Goal: Transaction & Acquisition: Purchase product/service

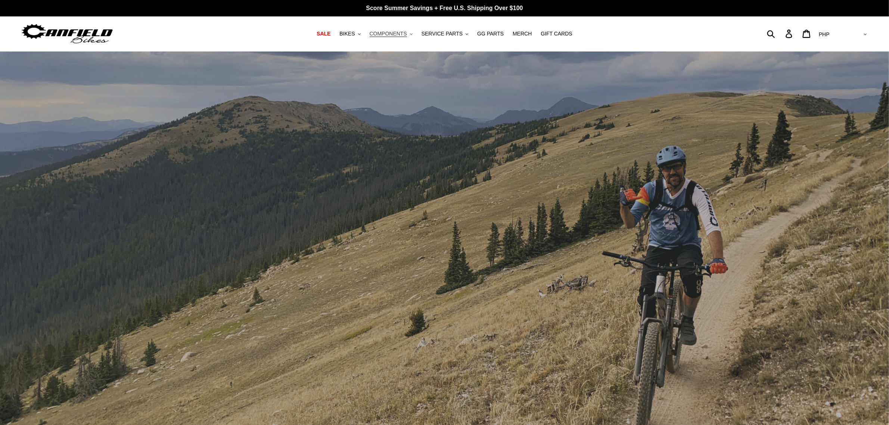
click at [386, 33] on span "COMPONENTS" at bounding box center [388, 34] width 37 height 6
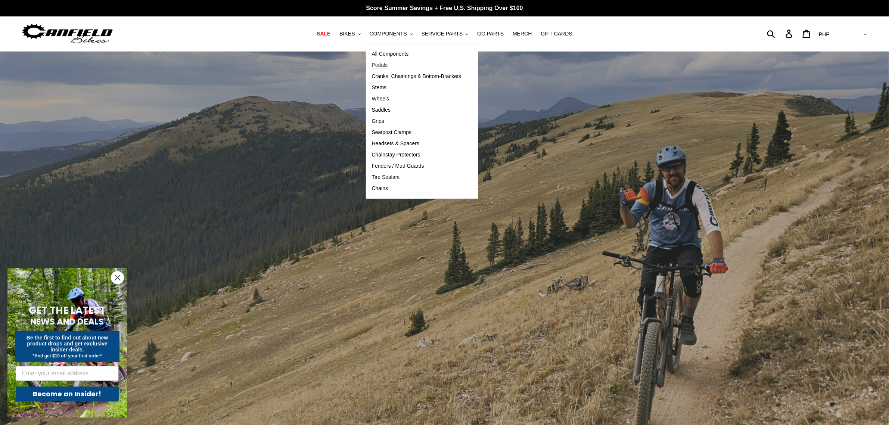
click at [388, 64] on span "Pedals" at bounding box center [380, 65] width 16 height 6
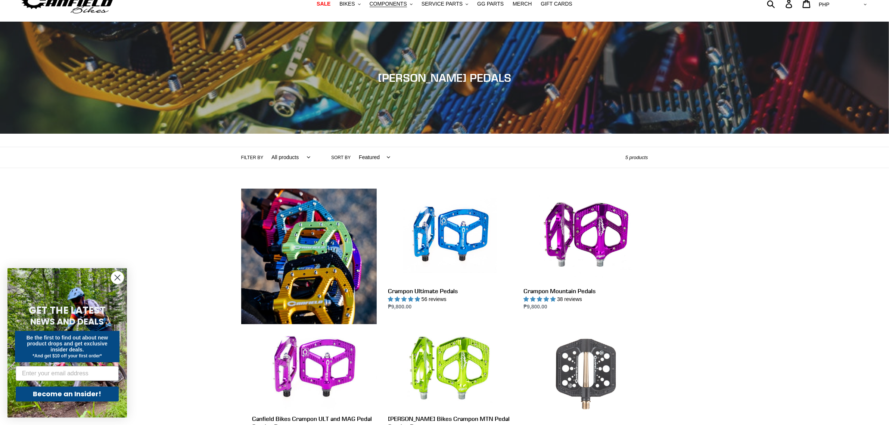
scroll to position [93, 0]
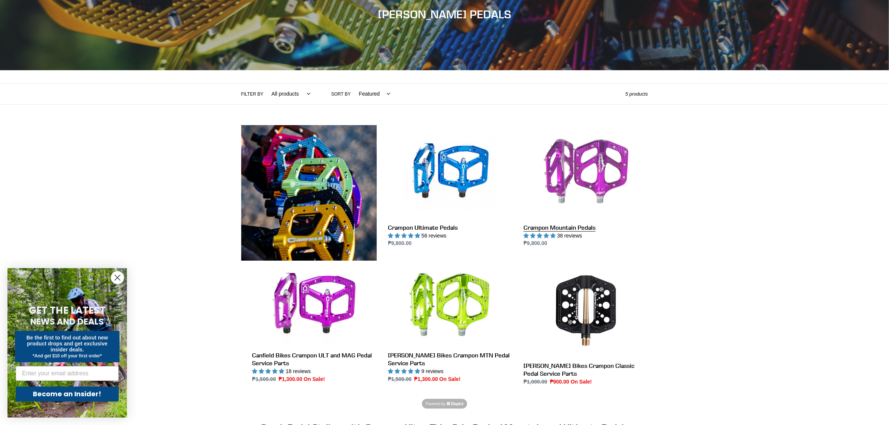
click at [575, 191] on link "Crampon Mountain Pedals" at bounding box center [586, 186] width 124 height 123
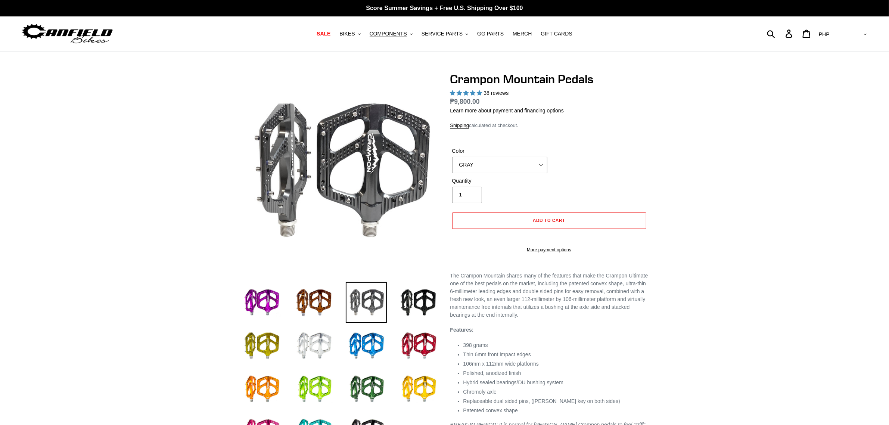
select select "highest-rating"
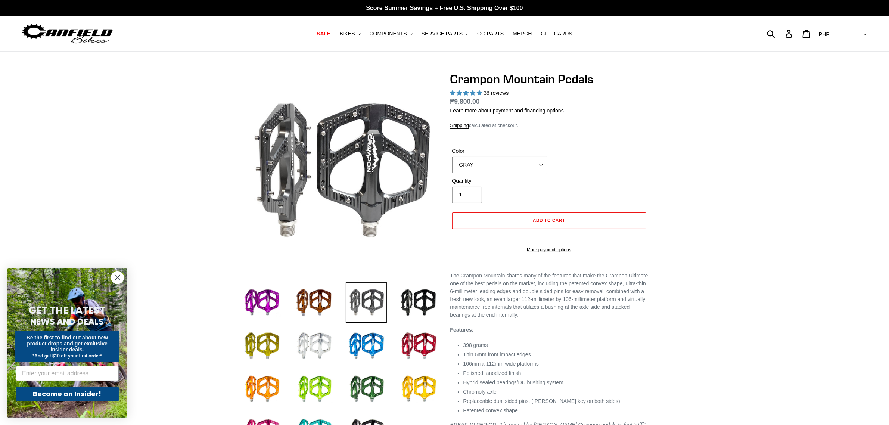
click at [536, 166] on select "GRAY BLACK STEALTH - Sold out POLISHED RED BLUE BAJA GOLD ORANGE PNW GREEN GOLD…" at bounding box center [499, 165] width 95 height 16
click at [452, 157] on select "GRAY BLACK STEALTH - Sold out POLISHED RED BLUE BAJA GOLD ORANGE PNW GREEN GOLD…" at bounding box center [499, 165] width 95 height 16
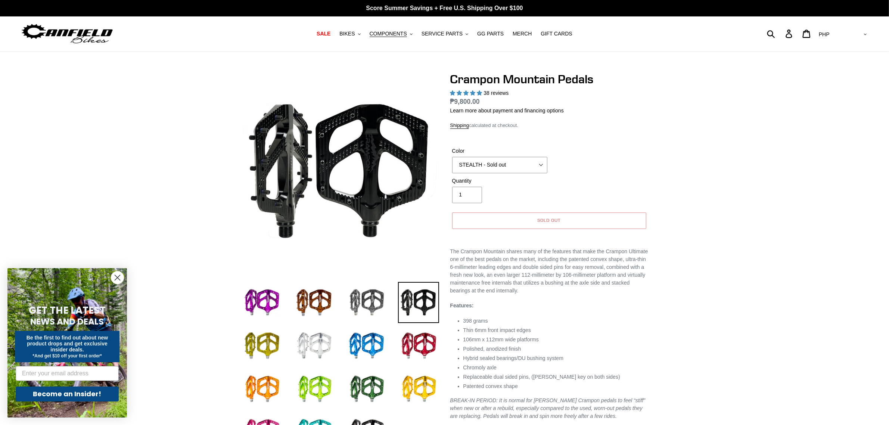
click at [546, 217] on button "Sold out" at bounding box center [549, 221] width 194 height 16
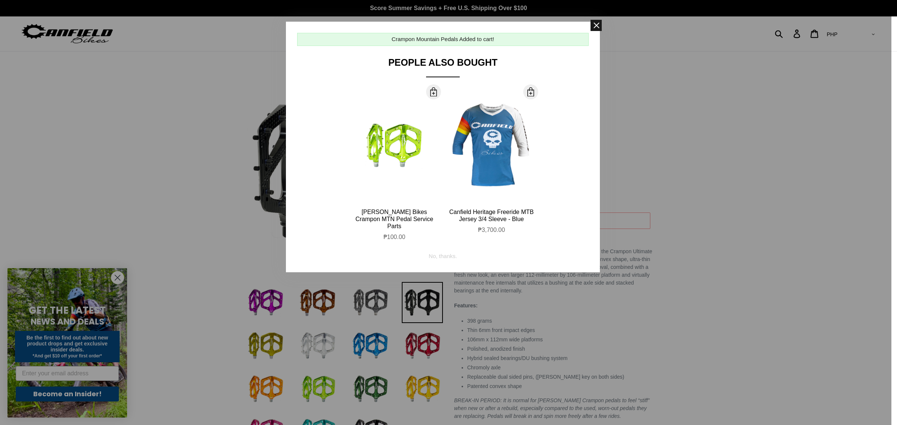
click at [592, 30] on span at bounding box center [595, 25] width 11 height 11
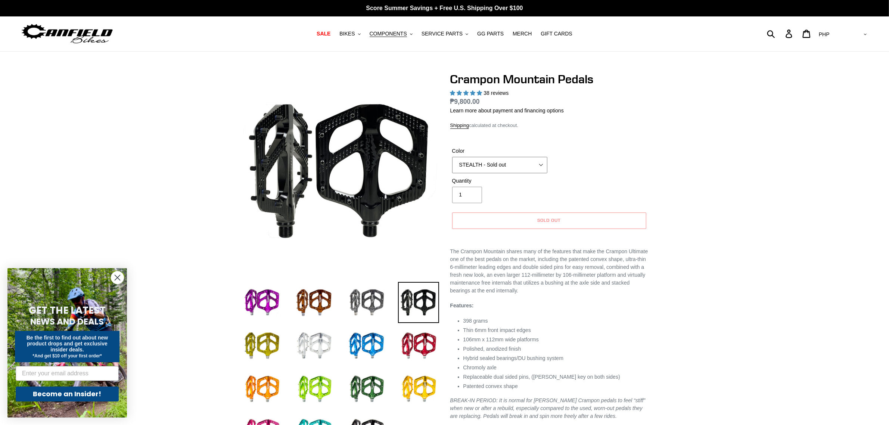
click at [516, 164] on select "GRAY BLACK STEALTH - Sold out POLISHED RED BLUE BAJA GOLD ORANGE PNW GREEN GOLD…" at bounding box center [499, 165] width 95 height 16
click at [452, 157] on select "GRAY BLACK STEALTH - Sold out POLISHED RED BLUE BAJA GOLD ORANGE PNW GREEN GOLD…" at bounding box center [499, 165] width 95 height 16
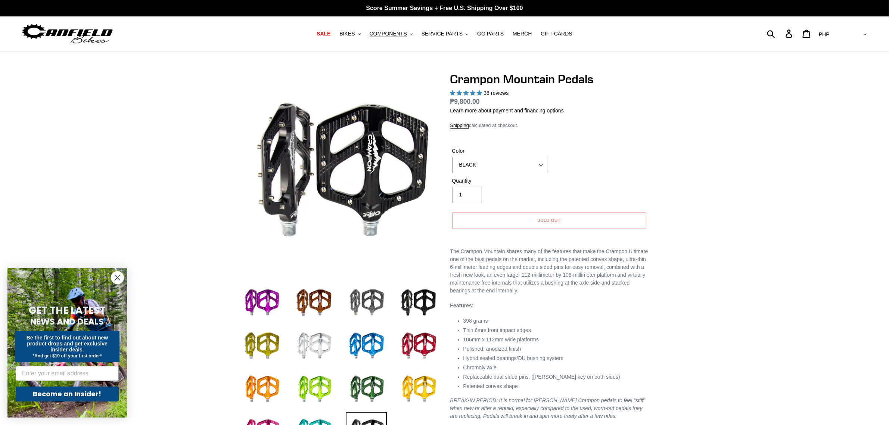
click at [536, 167] on select "GRAY BLACK STEALTH - Sold out POLISHED RED BLUE BAJA GOLD ORANGE PNW GREEN GOLD…" at bounding box center [499, 165] width 95 height 16
select select "GOLD - Sold out"
click at [452, 157] on select "GRAY BLACK STEALTH - Sold out POLISHED RED BLUE BAJA GOLD ORANGE PNW GREEN GOLD…" at bounding box center [499, 165] width 95 height 16
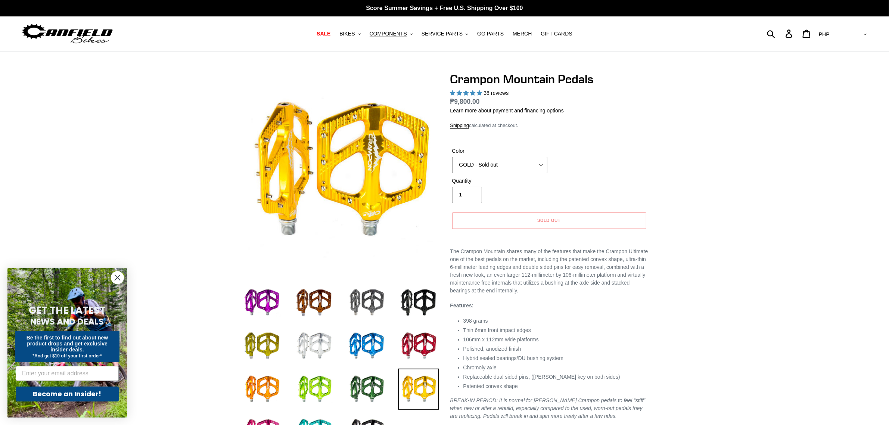
click at [473, 161] on select "GRAY BLACK STEALTH - Sold out POLISHED RED BLUE BAJA GOLD ORANGE PNW GREEN GOLD…" at bounding box center [499, 165] width 95 height 16
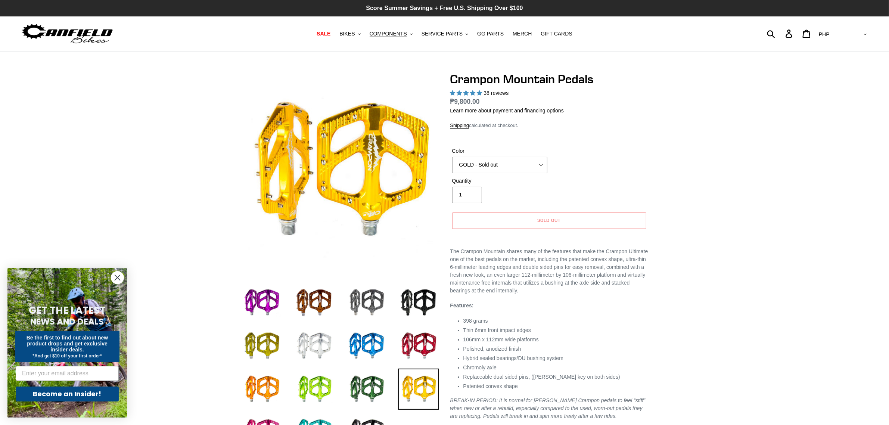
drag, startPoint x: 631, startPoint y: 128, endPoint x: 705, endPoint y: 12, distance: 137.9
click at [631, 129] on div "Crampon Mountain Pedals 38 reviews Regular price ₱9,800.00 Sale price ₱9,800.00…" at bounding box center [550, 154] width 198 height 164
